Goal: Understand process/instructions

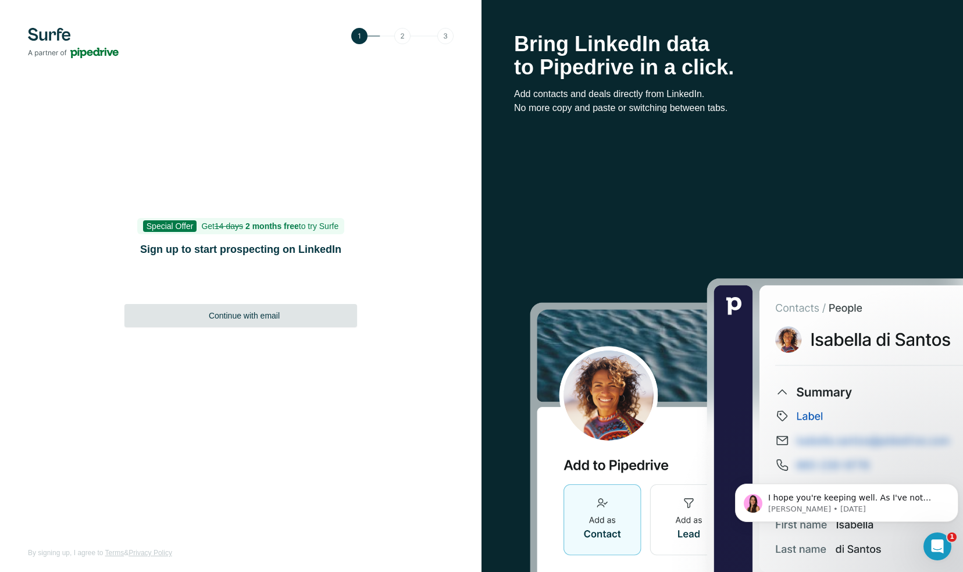
click at [279, 319] on span "Continue with email" at bounding box center [244, 316] width 71 height 12
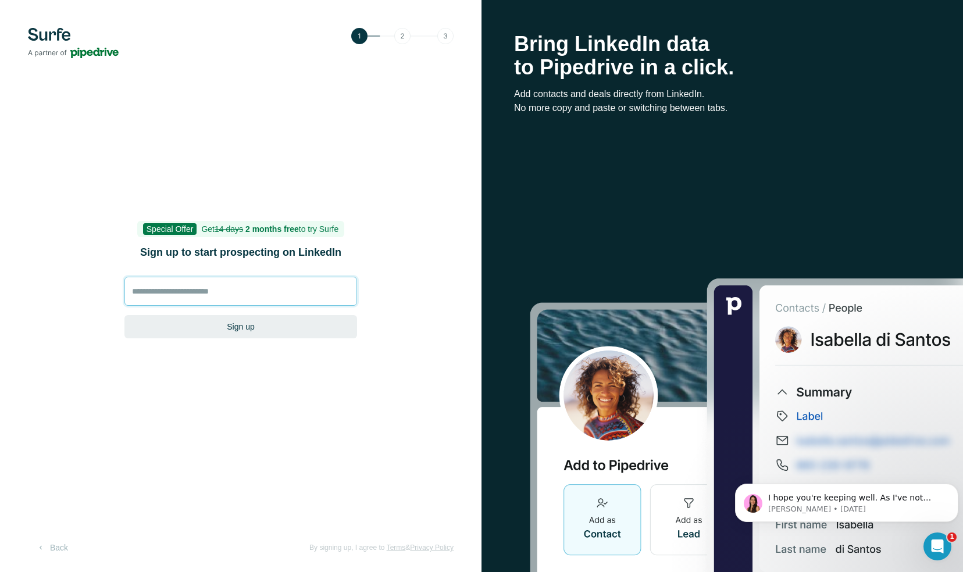
click at [274, 299] on input at bounding box center [240, 291] width 232 height 29
type input "**********"
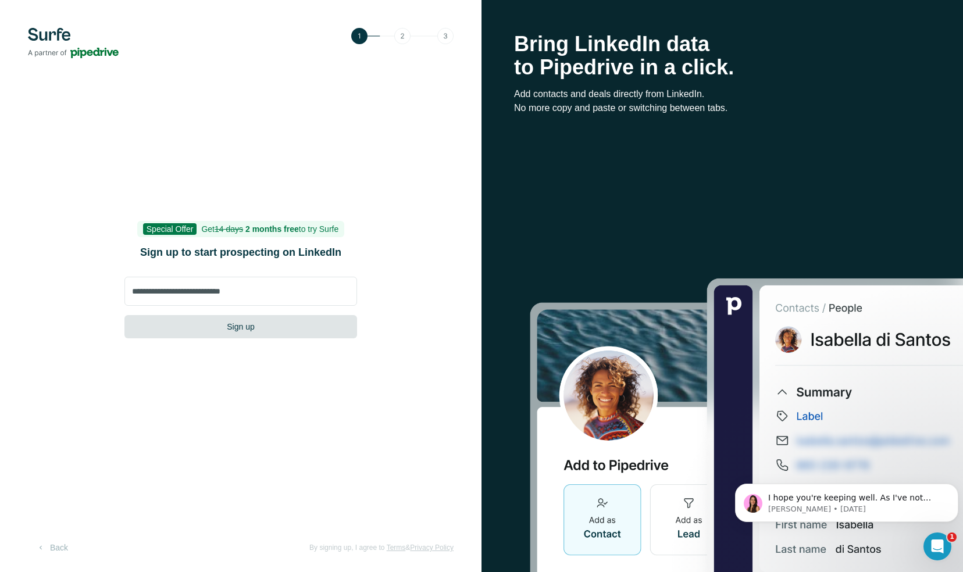
click at [259, 326] on button "Sign up" at bounding box center [240, 326] width 232 height 23
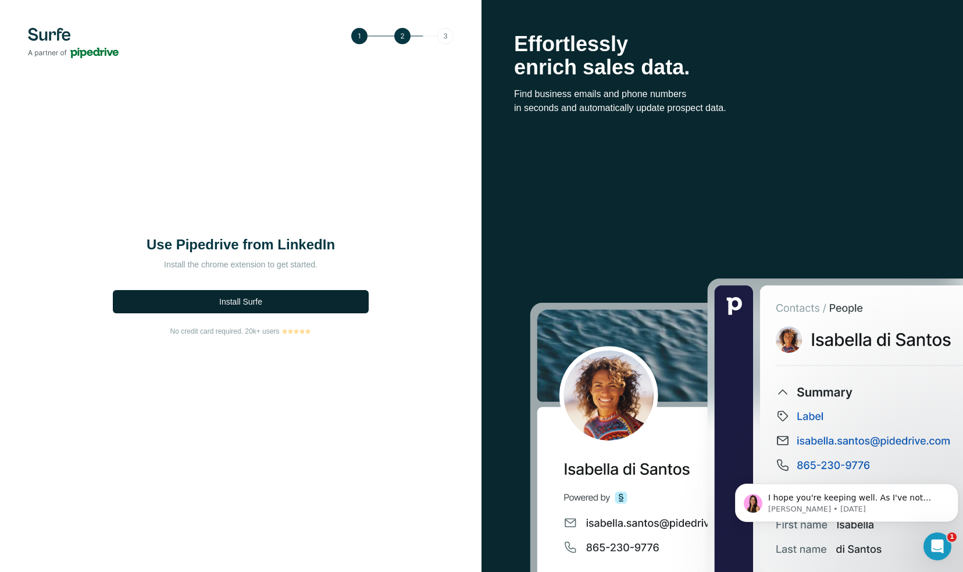
click at [266, 303] on button "Install Surfe" at bounding box center [241, 301] width 256 height 23
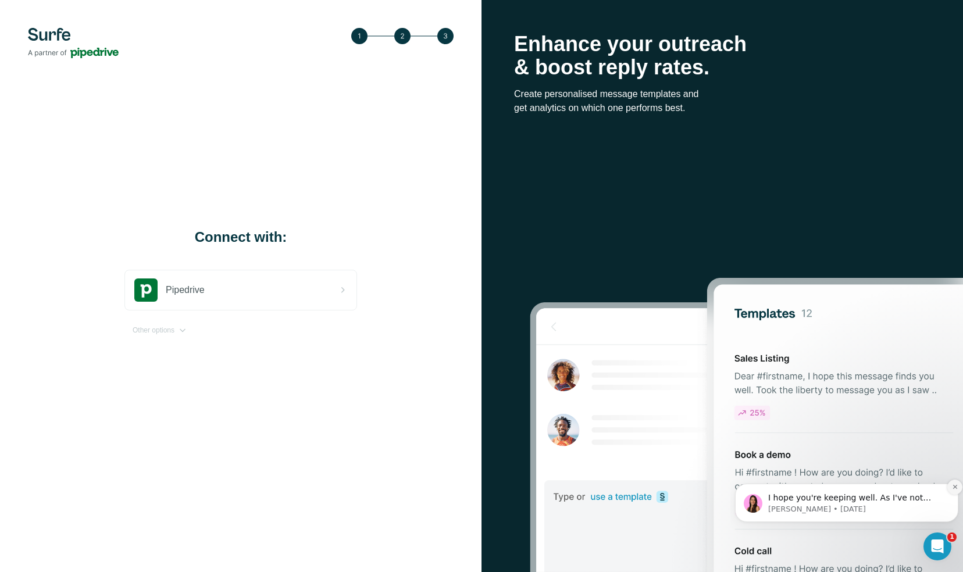
click at [954, 487] on icon "Dismiss notification" at bounding box center [954, 487] width 4 height 4
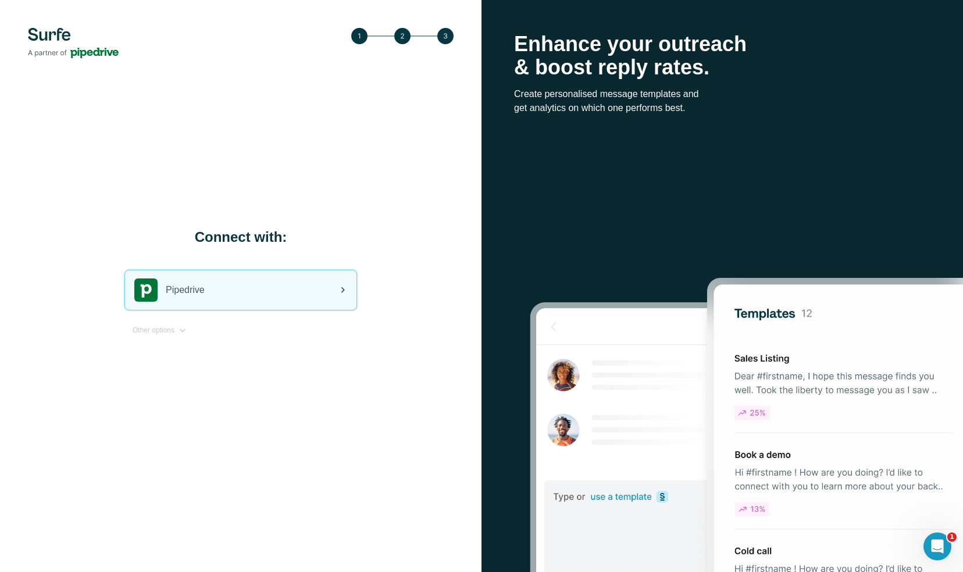
click at [307, 291] on div "Pipedrive" at bounding box center [240, 290] width 231 height 40
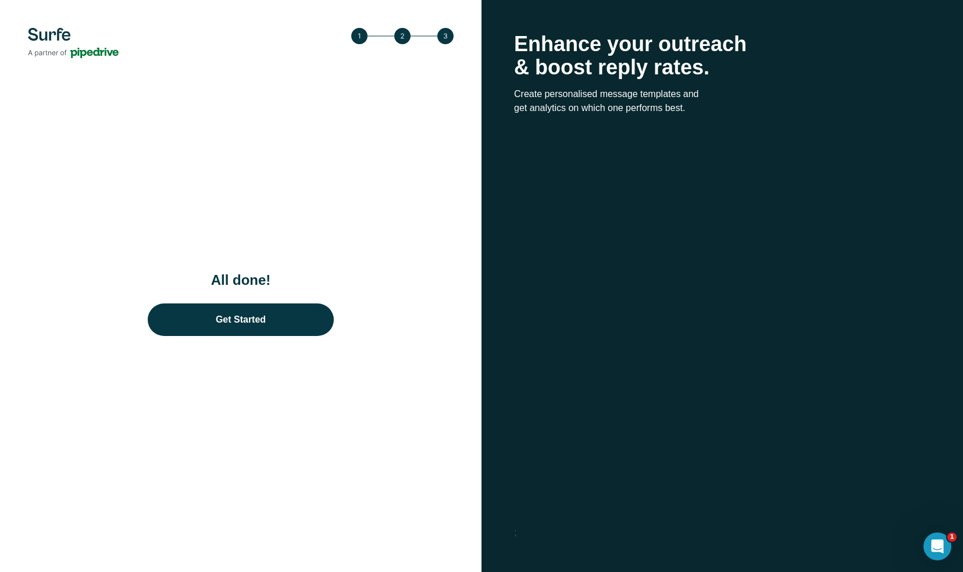
click at [688, 509] on div "Enhance your outreach & boost reply rates. Create personalised message template…" at bounding box center [721, 286] width 481 height 572
